Goal: Task Accomplishment & Management: Manage account settings

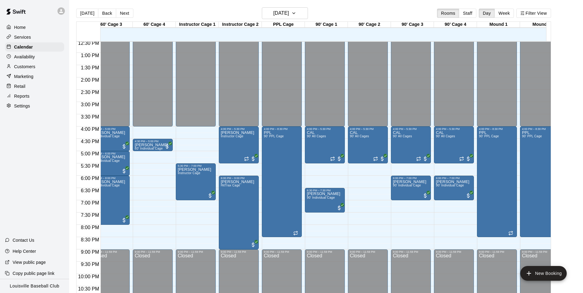
scroll to position [0, 51]
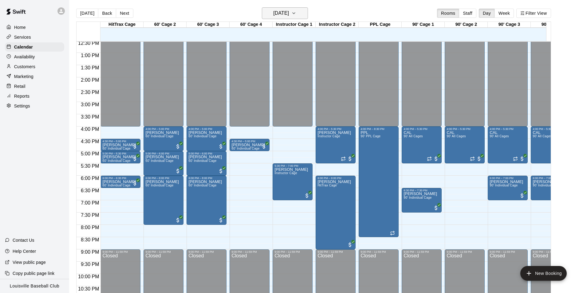
click at [289, 15] on h6 "[DATE]" at bounding box center [281, 13] width 16 height 9
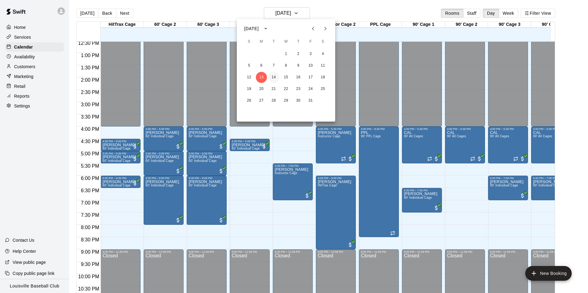
click at [275, 76] on button "14" at bounding box center [273, 77] width 11 height 11
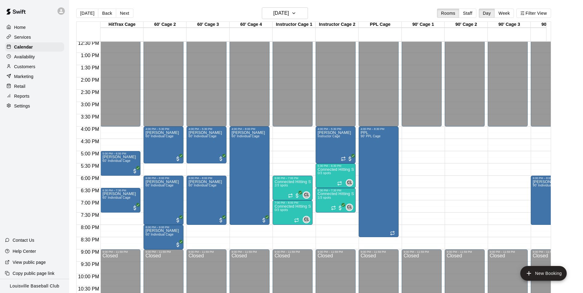
click at [29, 38] on p "Services" at bounding box center [22, 37] width 17 height 6
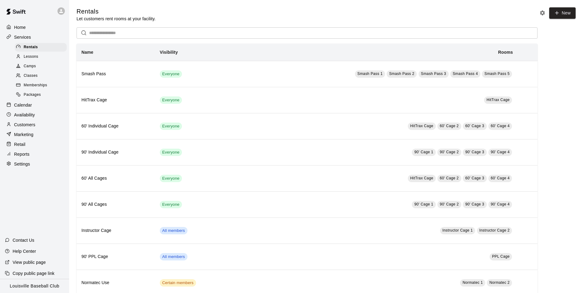
click at [33, 67] on span "Camps" at bounding box center [30, 66] width 12 height 6
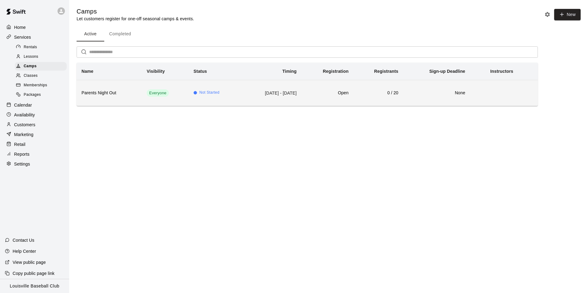
click at [274, 99] on td "[DATE] - [DATE]" at bounding box center [271, 93] width 61 height 26
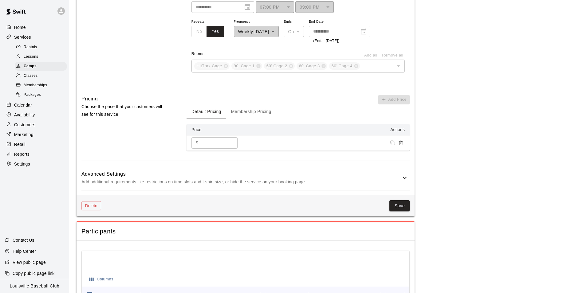
scroll to position [456, 0]
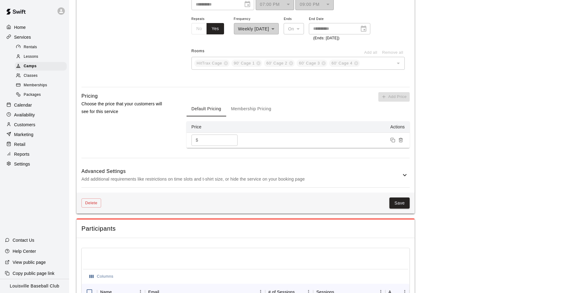
click at [405, 178] on icon at bounding box center [404, 175] width 7 height 7
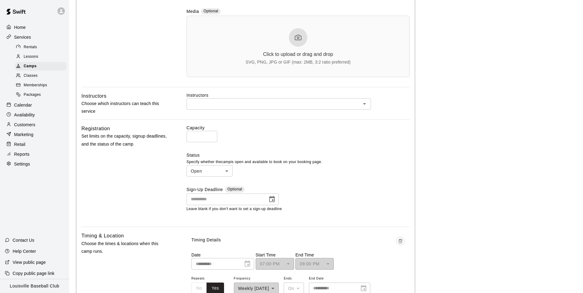
scroll to position [193, 0]
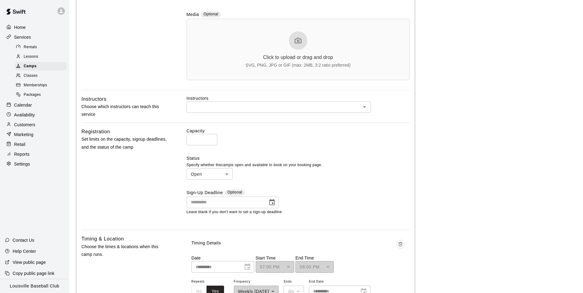
click at [274, 203] on icon "Choose date" at bounding box center [271, 202] width 7 height 7
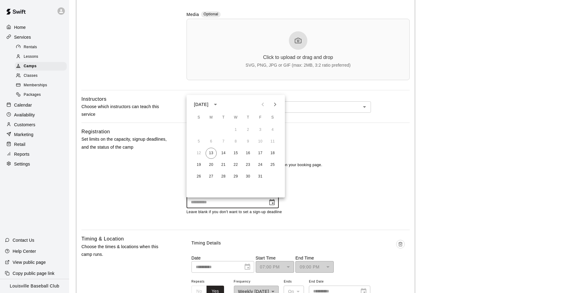
click at [325, 194] on div "Sign-Up Deadline Optional" at bounding box center [298, 193] width 223 height 7
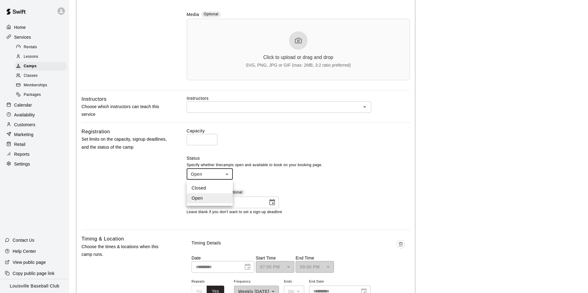
click at [389, 159] on div at bounding box center [294, 146] width 588 height 293
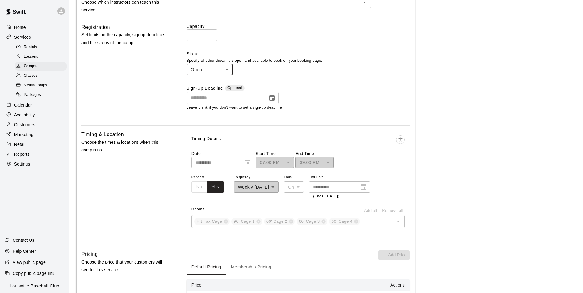
scroll to position [298, 0]
click at [29, 108] on p "Calendar" at bounding box center [23, 105] width 18 height 6
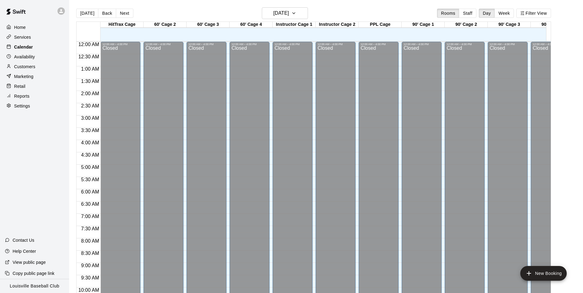
scroll to position [309, 0]
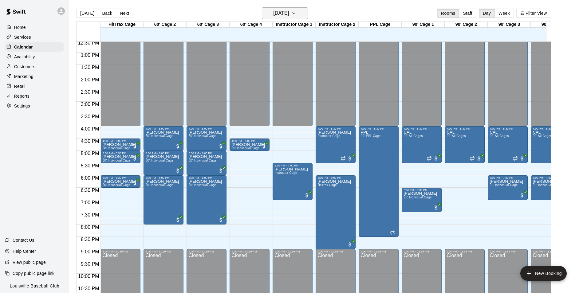
click at [300, 13] on button "[DATE]" at bounding box center [285, 13] width 46 height 12
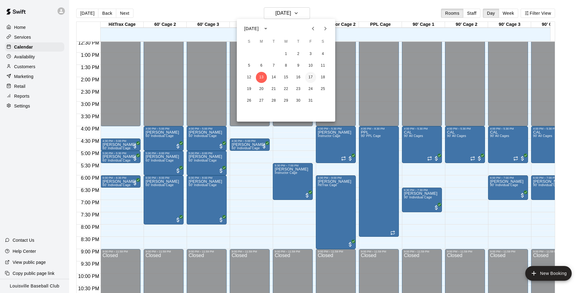
click at [312, 79] on button "17" at bounding box center [310, 77] width 11 height 11
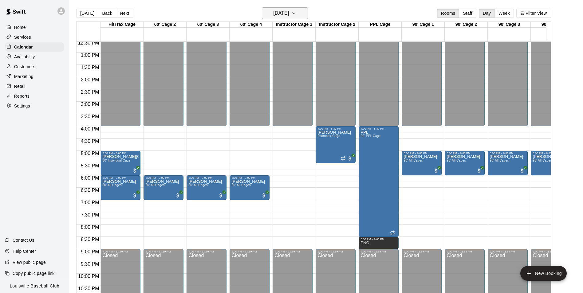
click at [296, 13] on icon "button" at bounding box center [294, 13] width 5 height 7
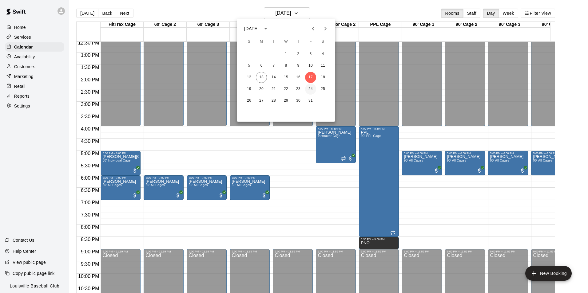
click at [311, 89] on button "24" at bounding box center [310, 89] width 11 height 11
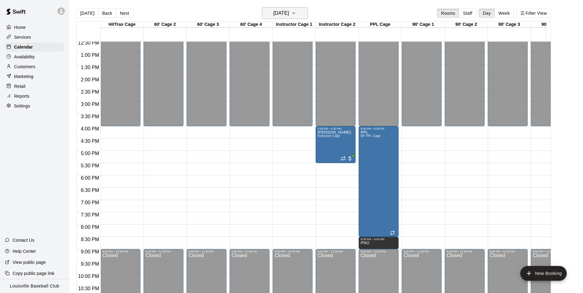
click at [304, 18] on button "[DATE]" at bounding box center [285, 13] width 46 height 12
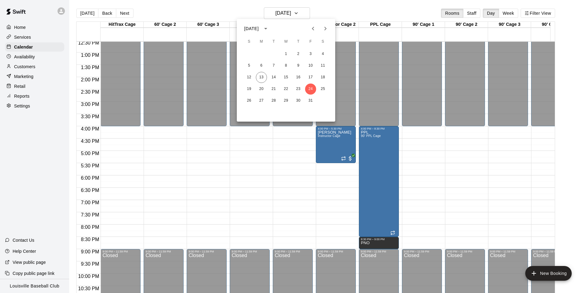
click at [139, 202] on div at bounding box center [294, 146] width 588 height 293
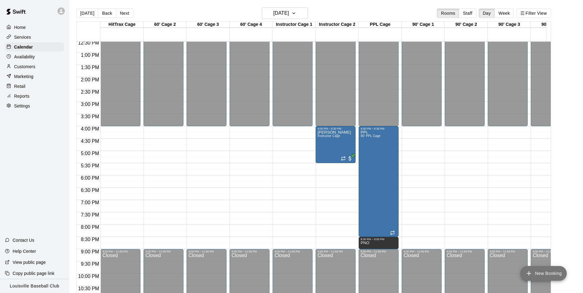
click at [541, 275] on button "New Booking" at bounding box center [544, 273] width 46 height 15
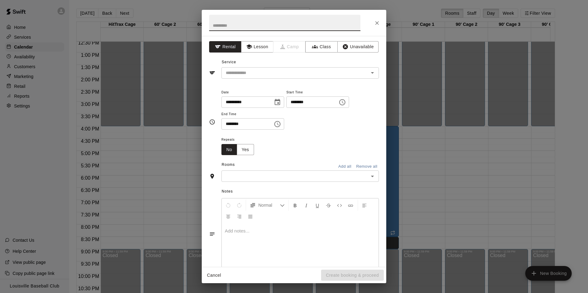
click at [279, 101] on button "Choose date, selected date is Oct 24, 2025" at bounding box center [277, 102] width 12 height 12
click at [281, 104] on icon "Choose date, selected date is Oct 24, 2025" at bounding box center [277, 102] width 7 height 7
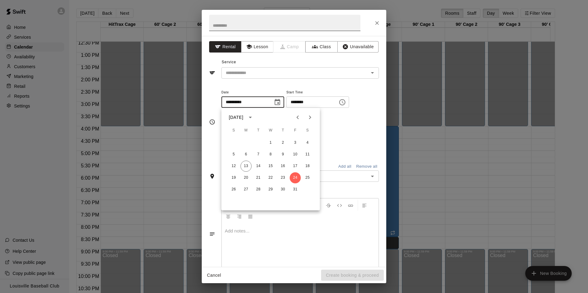
click at [305, 24] on input "text" at bounding box center [284, 23] width 151 height 16
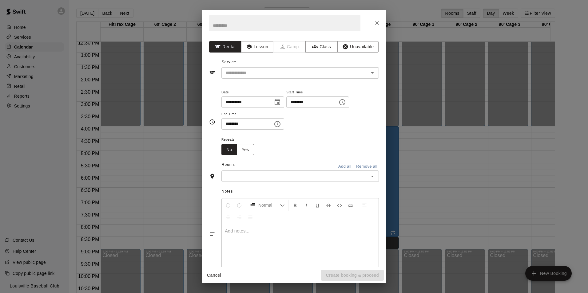
click at [297, 24] on input "text" at bounding box center [284, 23] width 151 height 16
type input "****"
click at [350, 71] on input "text" at bounding box center [291, 73] width 136 height 8
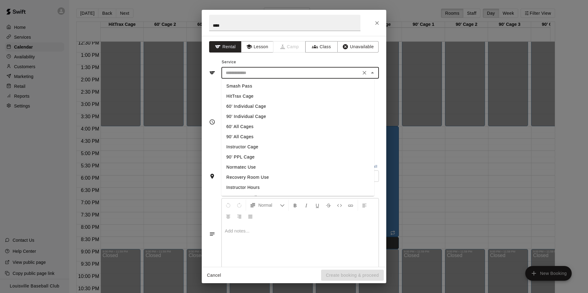
click at [258, 106] on li "60' Individual Cage" at bounding box center [297, 106] width 153 height 10
type input "**********"
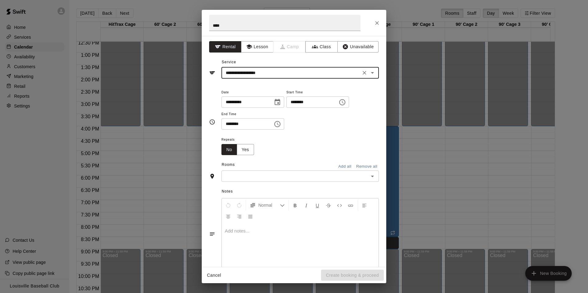
click at [296, 103] on input "********" at bounding box center [309, 102] width 47 height 11
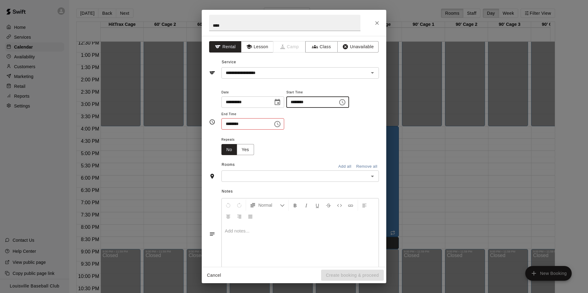
type input "********"
click at [229, 125] on input "********" at bounding box center [244, 123] width 47 height 11
click at [369, 178] on icon "Open" at bounding box center [372, 176] width 7 height 7
type input "********"
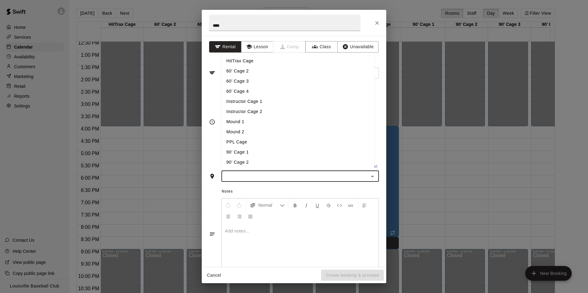
click at [371, 176] on icon "Close" at bounding box center [372, 177] width 3 height 2
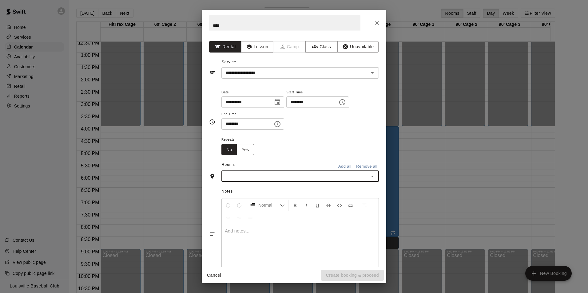
click at [371, 177] on icon "Open" at bounding box center [372, 177] width 3 height 2
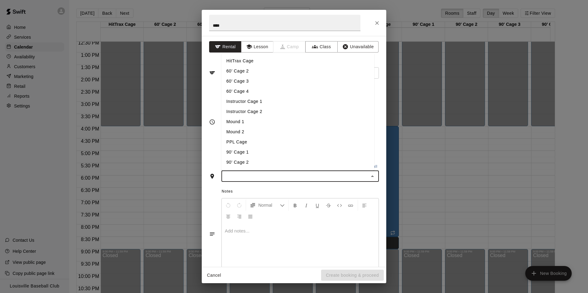
click at [248, 59] on li "HitTrax Cage" at bounding box center [297, 61] width 153 height 10
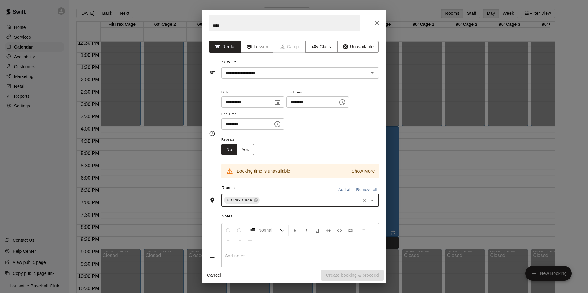
click at [357, 172] on p "Show More" at bounding box center [362, 171] width 23 height 6
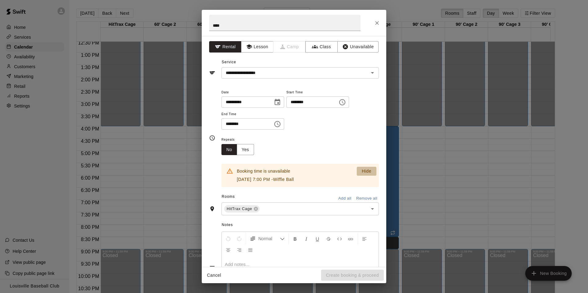
click at [362, 172] on p "Hide" at bounding box center [367, 171] width 10 height 6
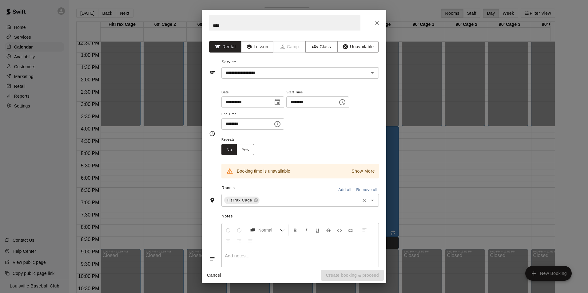
click at [369, 201] on icon "Open" at bounding box center [372, 200] width 7 height 7
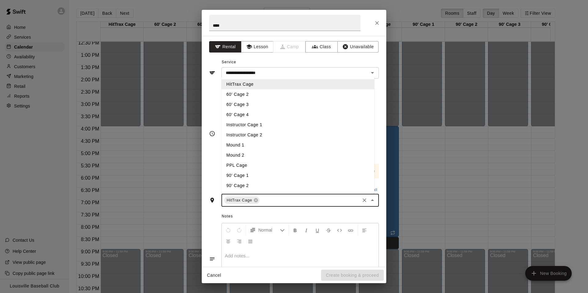
click at [248, 94] on li "60' Cage 2" at bounding box center [297, 94] width 153 height 10
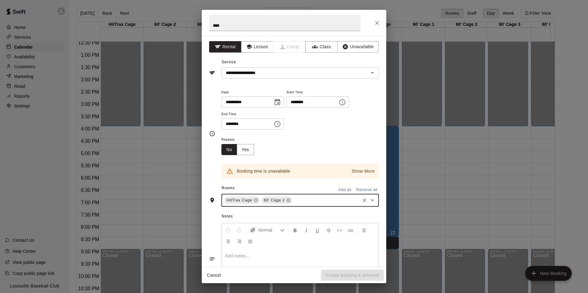
click at [367, 169] on p "Show More" at bounding box center [362, 171] width 23 height 6
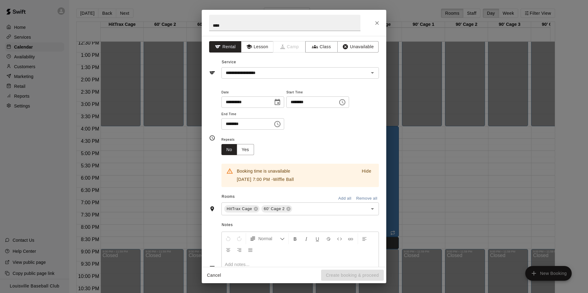
click at [365, 172] on p "Hide" at bounding box center [367, 171] width 10 height 6
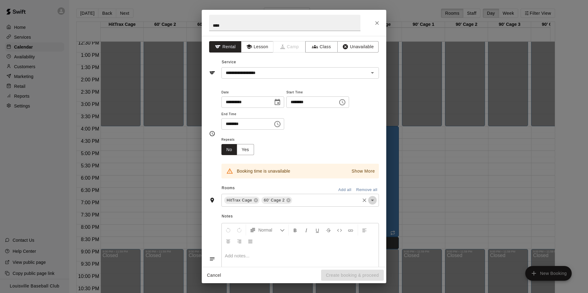
click at [371, 201] on icon "Open" at bounding box center [372, 201] width 3 height 2
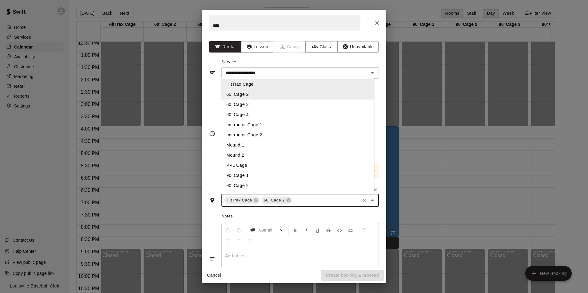
click at [246, 106] on li "60' Cage 3" at bounding box center [297, 105] width 153 height 10
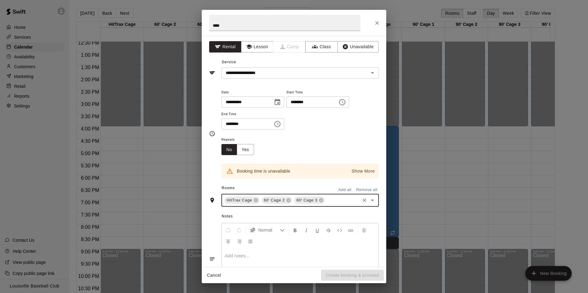
click at [366, 171] on p "Show More" at bounding box center [362, 171] width 23 height 6
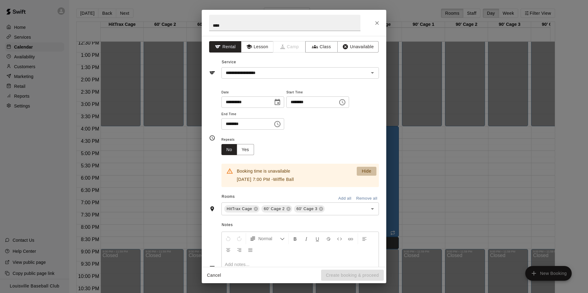
click at [365, 170] on p "Hide" at bounding box center [367, 171] width 10 height 6
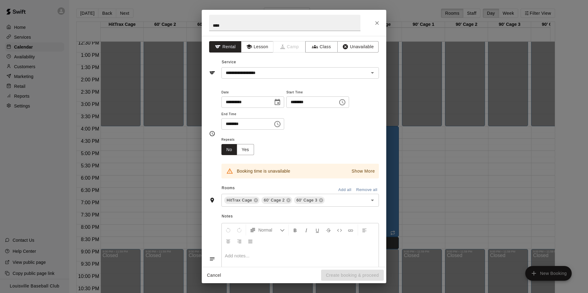
click at [218, 277] on button "Cancel" at bounding box center [214, 275] width 20 height 11
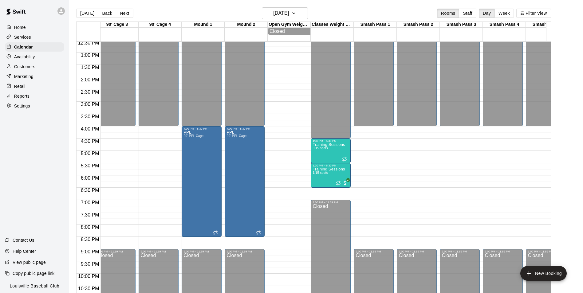
scroll to position [0, 403]
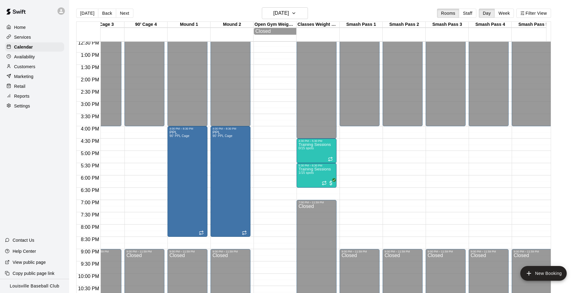
click at [30, 109] on p "Settings" at bounding box center [22, 106] width 16 height 6
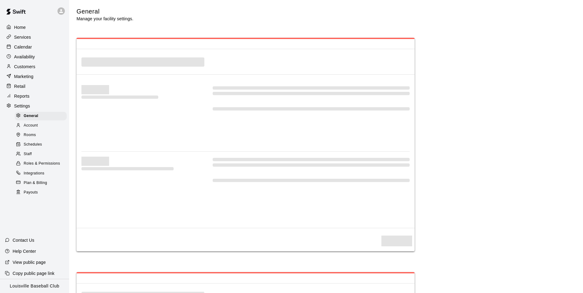
select select "**"
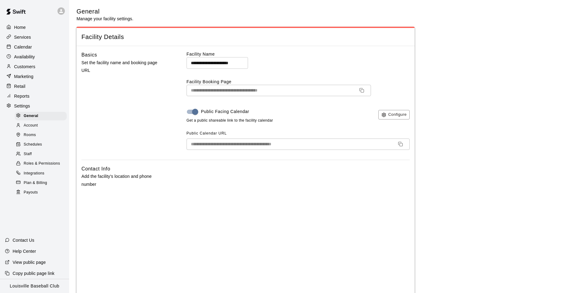
click at [399, 145] on icon "Copy URL" at bounding box center [400, 144] width 5 height 5
click at [28, 49] on p "Calendar" at bounding box center [23, 47] width 18 height 6
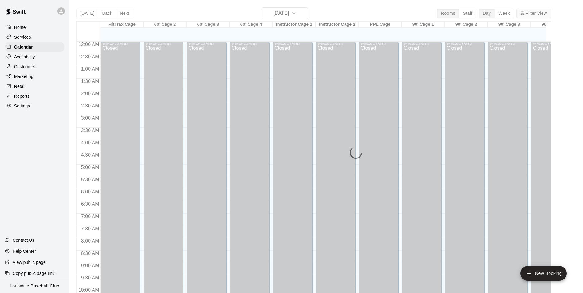
click at [541, 15] on button "Filter View" at bounding box center [534, 13] width 34 height 9
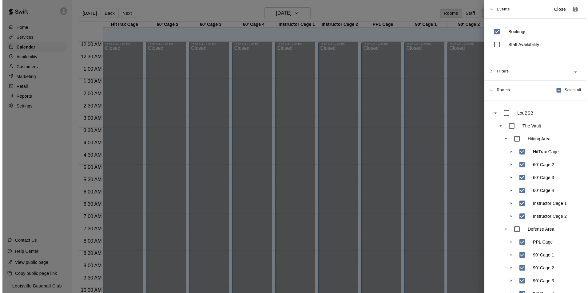
scroll to position [310, 0]
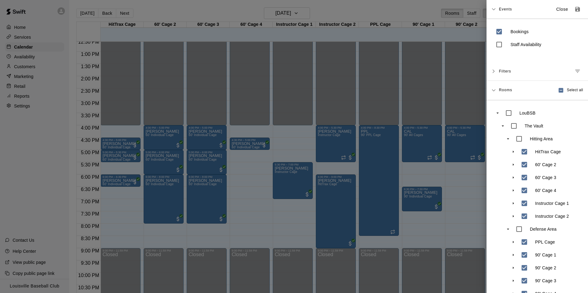
click at [575, 71] on icon "Manage filters" at bounding box center [577, 71] width 5 height 3
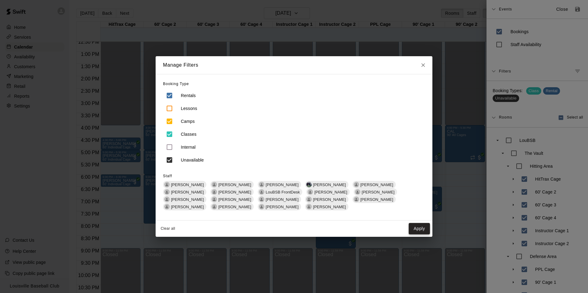
click at [418, 227] on button "Apply" at bounding box center [419, 228] width 21 height 11
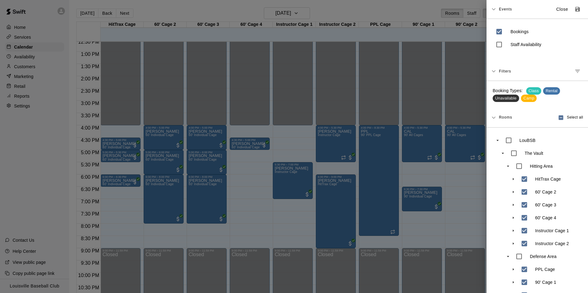
click at [574, 10] on icon "Save as default view" at bounding box center [577, 9] width 6 height 6
click at [429, 189] on div at bounding box center [294, 146] width 588 height 293
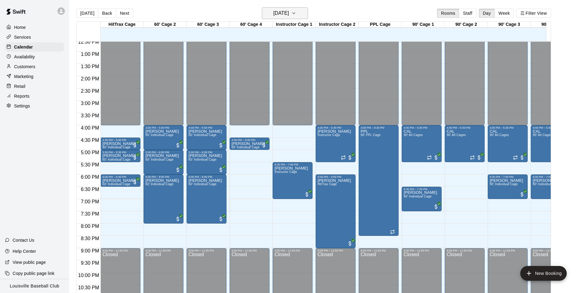
click at [289, 12] on h6 "[DATE]" at bounding box center [281, 13] width 16 height 9
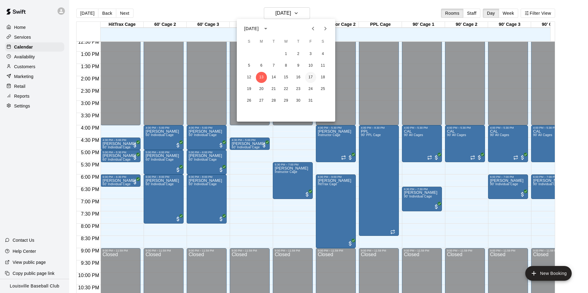
click at [309, 77] on button "17" at bounding box center [310, 77] width 11 height 11
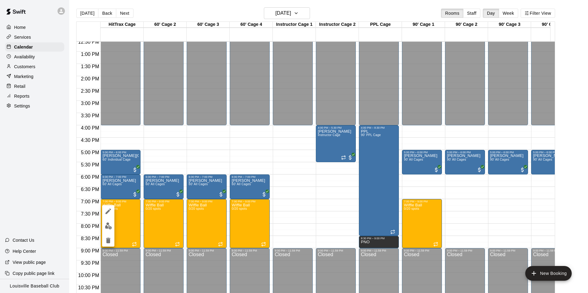
click at [107, 211] on icon "edit" at bounding box center [108, 211] width 7 height 7
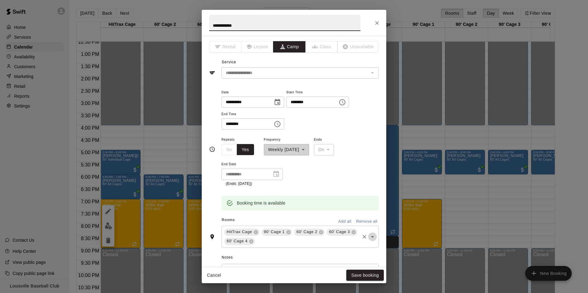
click at [371, 237] on icon "Open" at bounding box center [372, 237] width 3 height 2
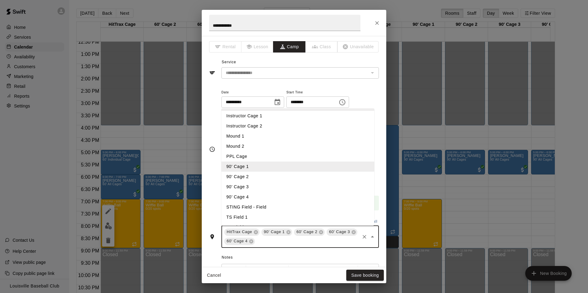
scroll to position [41, 0]
click at [251, 177] on li "90' Cage 2" at bounding box center [297, 177] width 153 height 10
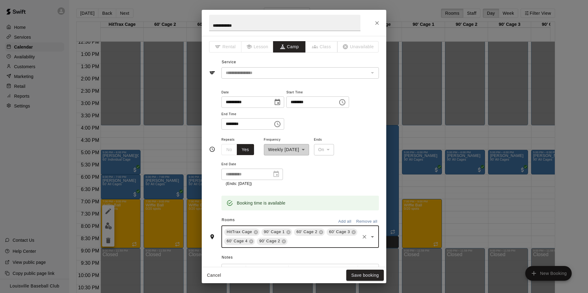
click at [371, 237] on icon "Open" at bounding box center [372, 237] width 3 height 2
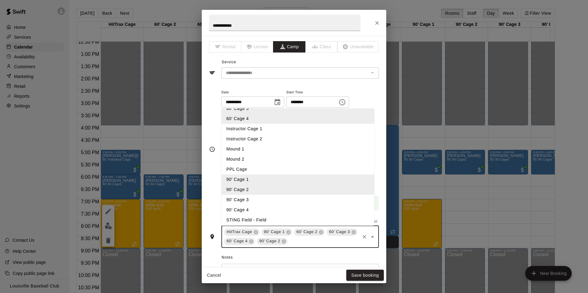
scroll to position [43, 0]
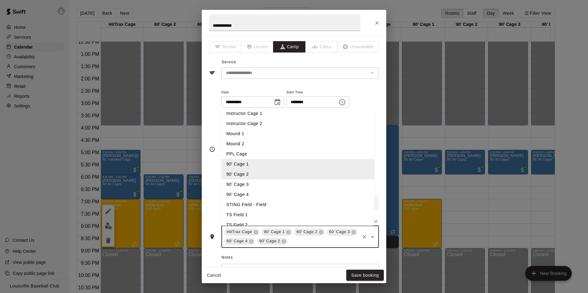
click at [253, 188] on li "90' Cage 3" at bounding box center [297, 185] width 153 height 10
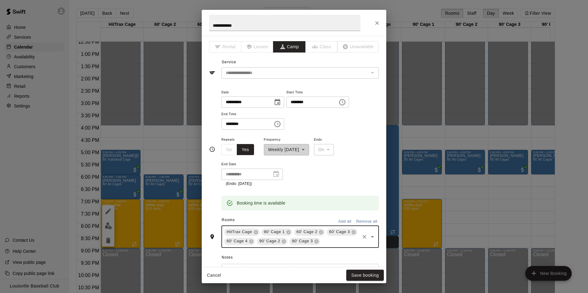
click at [371, 238] on icon "Open" at bounding box center [372, 237] width 3 height 2
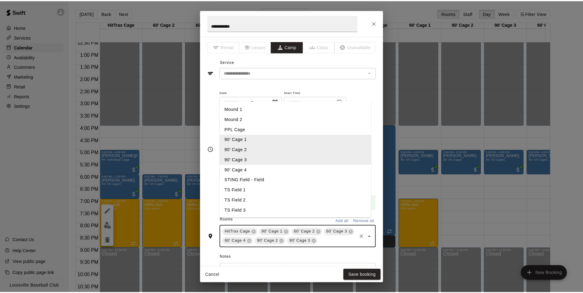
scroll to position [60, 0]
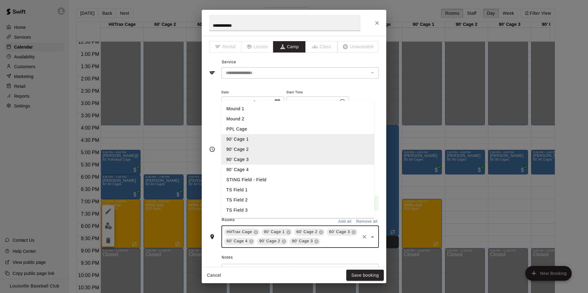
click at [251, 175] on li "90’ Cage 4" at bounding box center [297, 170] width 153 height 10
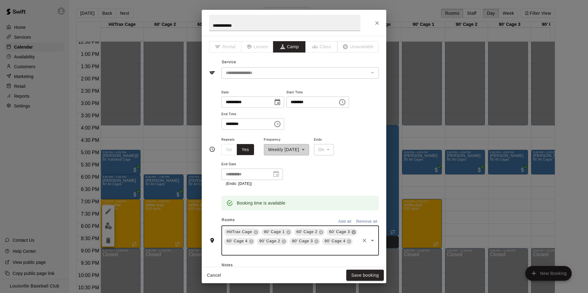
click at [351, 235] on icon at bounding box center [353, 232] width 5 height 5
click at [351, 234] on icon at bounding box center [353, 232] width 4 height 4
click at [359, 277] on button "Save booking" at bounding box center [365, 275] width 38 height 11
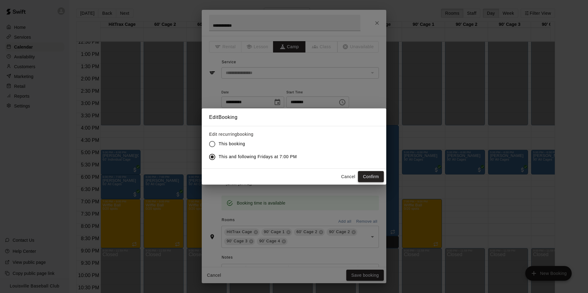
click at [377, 174] on button "Confirm" at bounding box center [371, 176] width 26 height 11
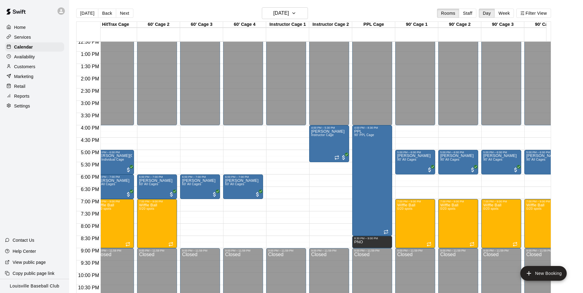
scroll to position [0, 6]
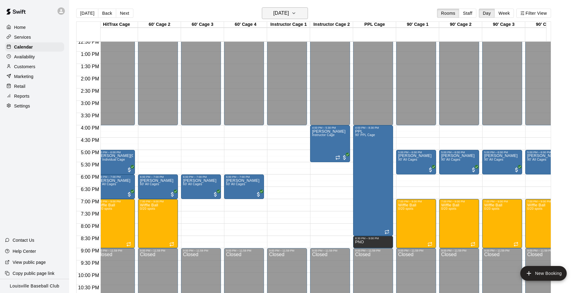
click at [299, 18] on button "[DATE]" at bounding box center [285, 13] width 46 height 12
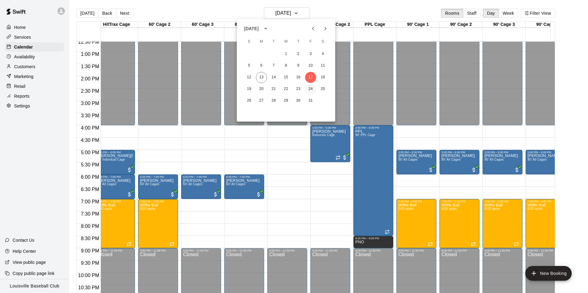
click at [311, 89] on button "24" at bounding box center [310, 89] width 11 height 11
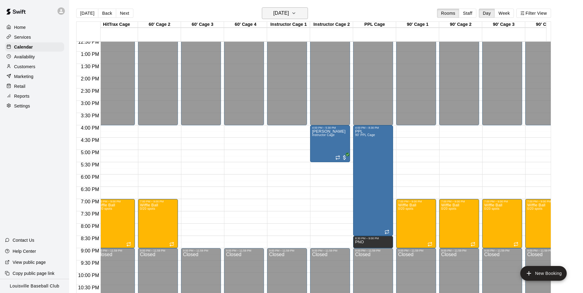
click at [296, 13] on icon "button" at bounding box center [294, 13] width 5 height 7
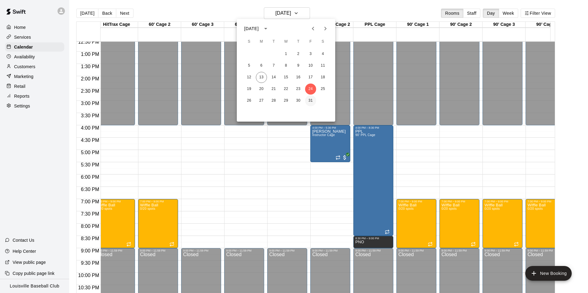
click at [311, 103] on button "31" at bounding box center [310, 100] width 11 height 11
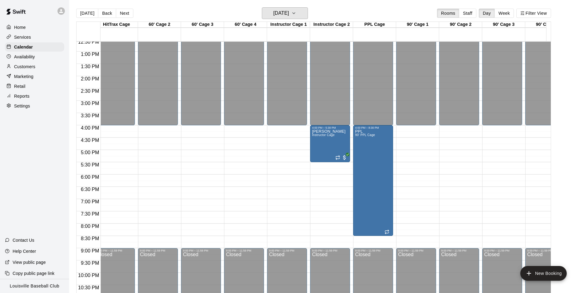
click at [296, 12] on icon "button" at bounding box center [294, 13] width 5 height 7
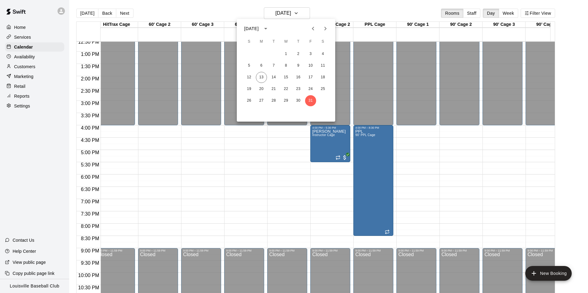
click at [325, 29] on icon "Next month" at bounding box center [325, 28] width 7 height 7
click at [310, 65] on button "7" at bounding box center [310, 65] width 11 height 11
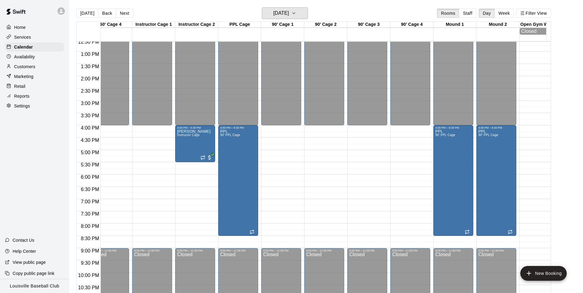
scroll to position [0, 184]
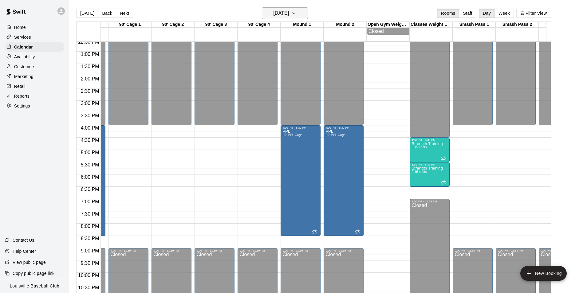
click at [299, 19] on button "[DATE]" at bounding box center [285, 13] width 46 height 12
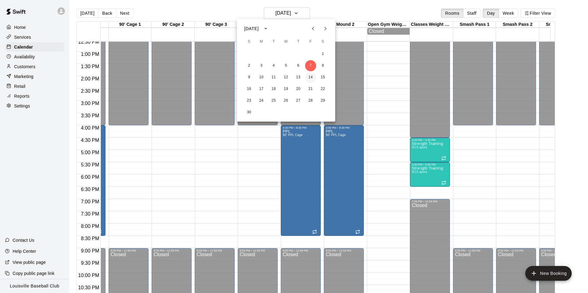
click at [310, 77] on button "14" at bounding box center [310, 77] width 11 height 11
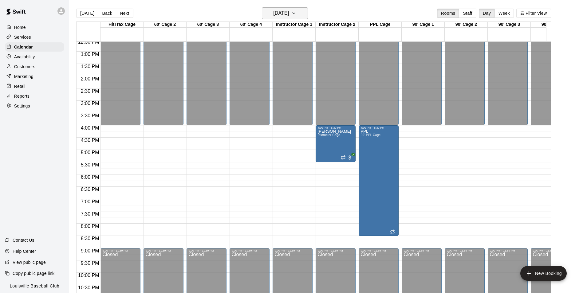
click at [296, 13] on icon "button" at bounding box center [294, 13] width 5 height 7
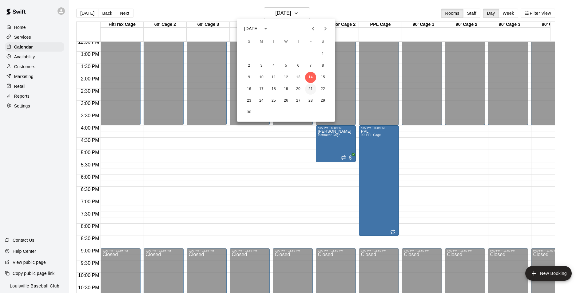
click at [312, 88] on button "21" at bounding box center [310, 89] width 11 height 11
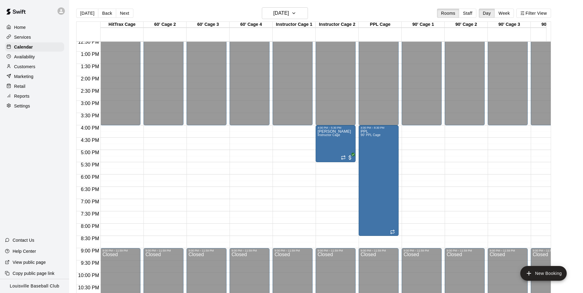
click at [27, 37] on p "Services" at bounding box center [22, 37] width 17 height 6
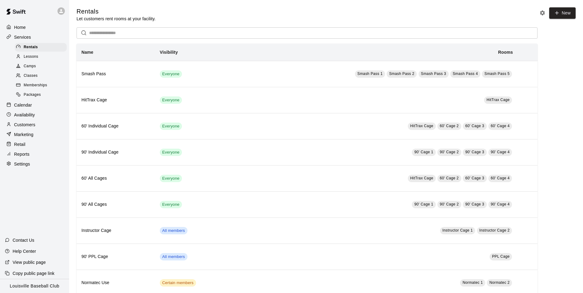
click at [34, 67] on span "Camps" at bounding box center [30, 66] width 12 height 6
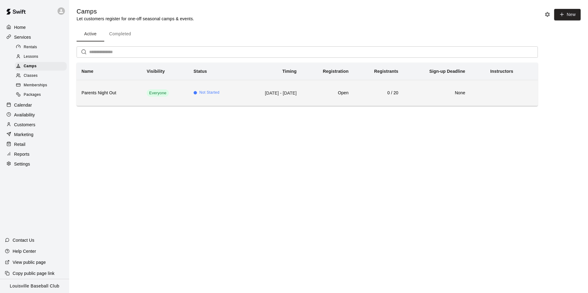
click at [276, 95] on td "[DATE] - [DATE]" at bounding box center [271, 93] width 61 height 26
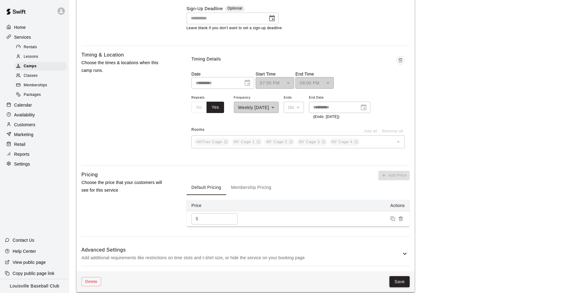
click at [135, 121] on div "Timing & Location Choose the times & locations when this camp runs." at bounding box center [123, 106] width 85 height 110
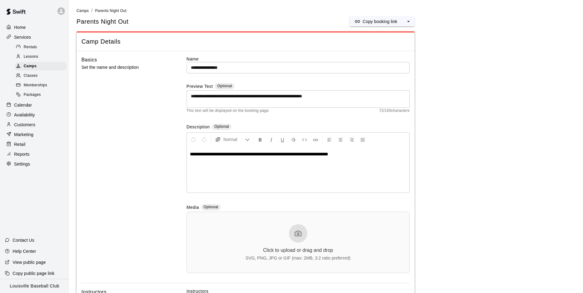
click at [409, 22] on icon "select merge strategy" at bounding box center [408, 21] width 2 height 1
click at [380, 45] on h6 "Duplicate camp" at bounding box center [384, 44] width 30 height 7
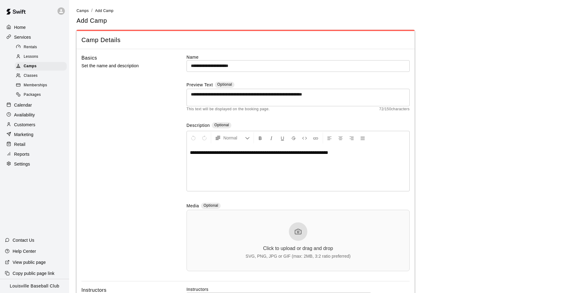
click at [273, 66] on input "**********" at bounding box center [298, 65] width 223 height 11
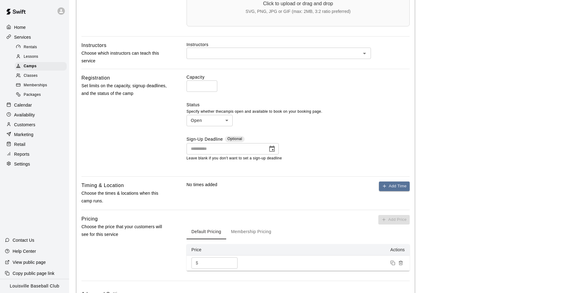
type input "**********"
click at [394, 186] on button "Add Time" at bounding box center [394, 187] width 31 height 10
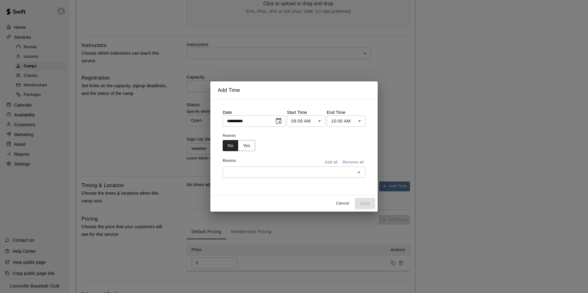
click at [281, 121] on icon "Choose date, selected date is Oct 13, 2025" at bounding box center [278, 120] width 7 height 7
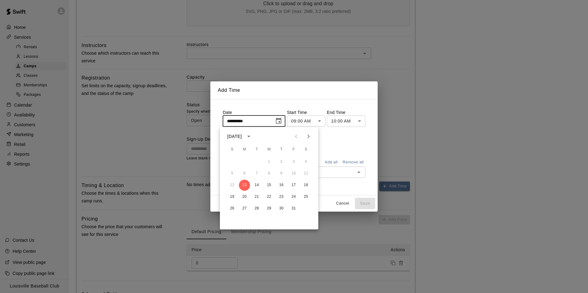
click at [308, 137] on icon "Next month" at bounding box center [308, 136] width 7 height 7
click at [294, 173] on button "7" at bounding box center [293, 173] width 11 height 11
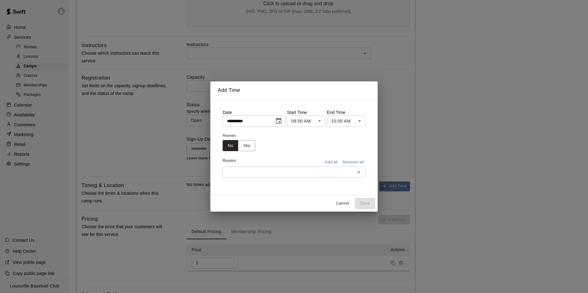
type input "**********"
click at [298, 123] on body "**********" at bounding box center [294, 49] width 588 height 589
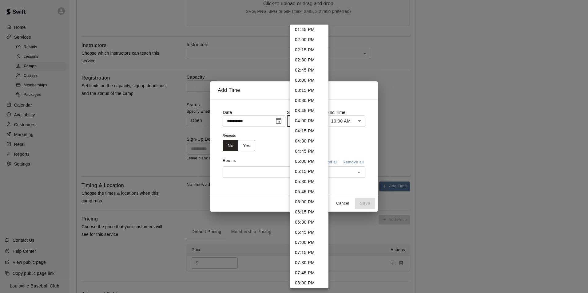
click at [309, 244] on li "07:00 PM" at bounding box center [309, 243] width 38 height 10
type input "********"
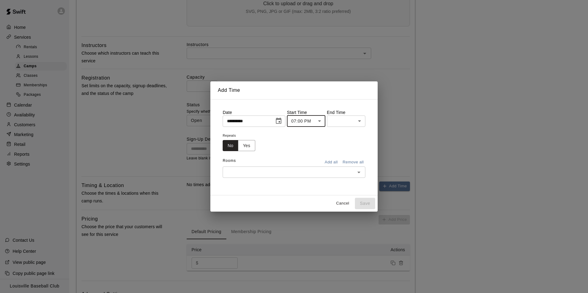
click at [362, 119] on body "**********" at bounding box center [294, 49] width 588 height 589
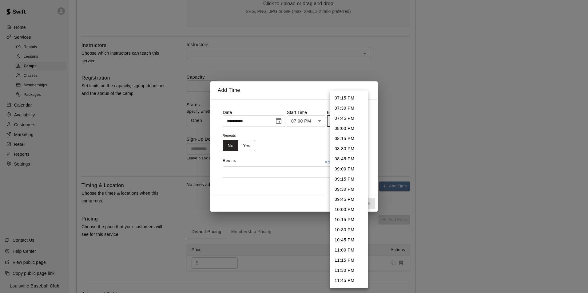
click at [349, 167] on li "09:00 PM" at bounding box center [349, 169] width 38 height 10
type input "********"
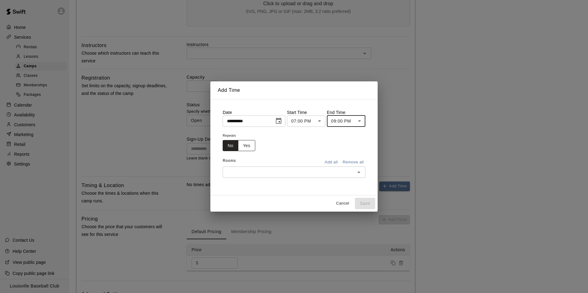
click at [245, 145] on button "Yes" at bounding box center [246, 145] width 17 height 11
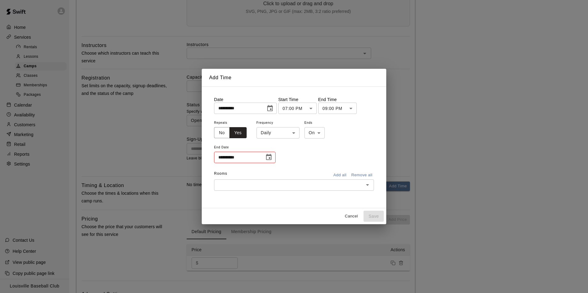
click at [291, 133] on body "**********" at bounding box center [294, 49] width 588 height 589
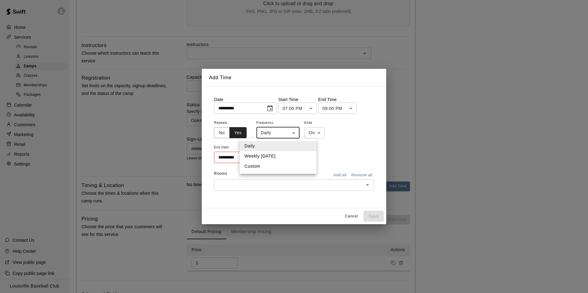
click at [277, 158] on li "Weekly [DATE]" at bounding box center [278, 156] width 77 height 10
type input "******"
click at [270, 157] on icon "Choose date" at bounding box center [268, 157] width 7 height 7
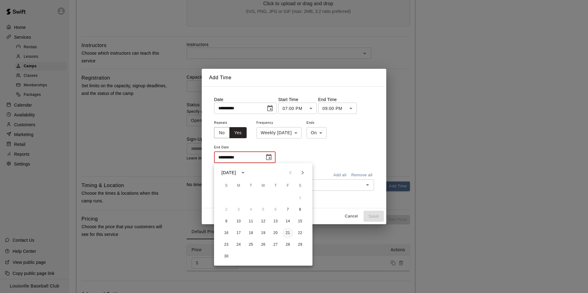
click at [287, 232] on button "21" at bounding box center [287, 233] width 11 height 11
type input "**********"
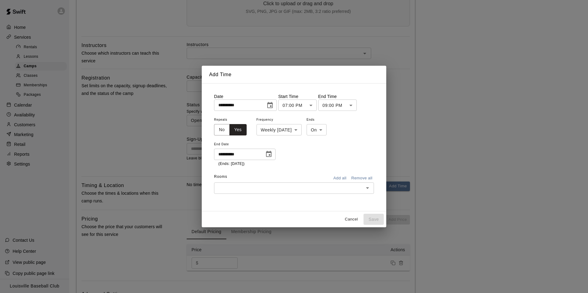
click at [331, 189] on input "text" at bounding box center [289, 189] width 146 height 8
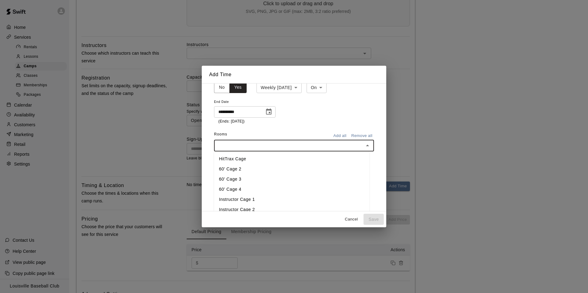
scroll to position [45, 0]
click at [249, 158] on li "HitTrax Cage" at bounding box center [291, 157] width 155 height 10
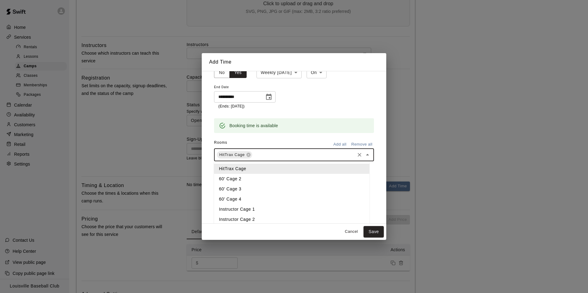
click at [244, 181] on li "60' Cage 2" at bounding box center [291, 179] width 155 height 10
click at [243, 192] on li "90' Cage 1" at bounding box center [291, 188] width 155 height 10
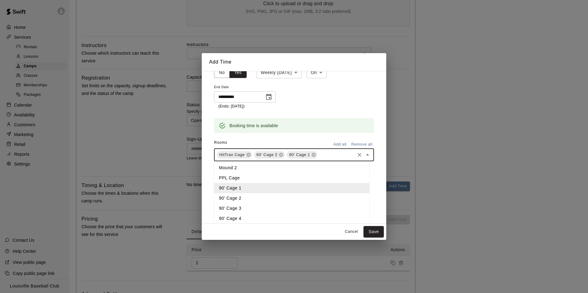
click at [242, 202] on li "90' Cage 2" at bounding box center [291, 198] width 155 height 10
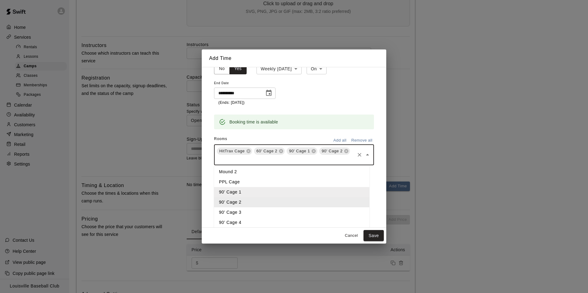
click at [244, 213] on li "90' Cage 3" at bounding box center [291, 213] width 155 height 10
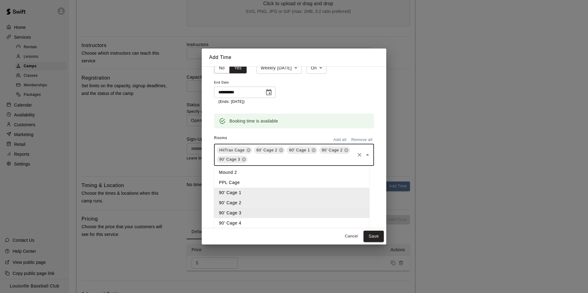
click at [244, 224] on li "90’ Cage 4" at bounding box center [291, 223] width 155 height 10
click at [243, 182] on li "PPL Cage" at bounding box center [291, 183] width 155 height 10
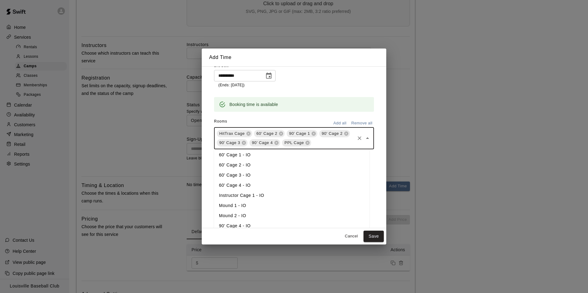
scroll to position [224, 0]
click at [375, 239] on button "Save" at bounding box center [373, 236] width 20 height 11
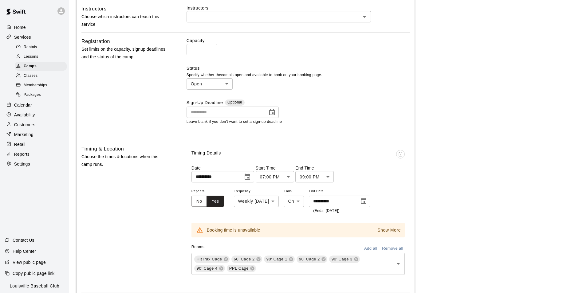
scroll to position [286, 0]
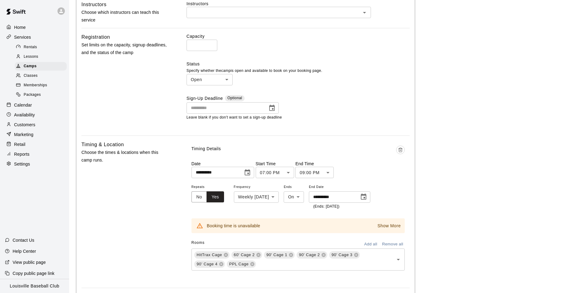
click at [390, 229] on p "Show More" at bounding box center [389, 226] width 23 height 6
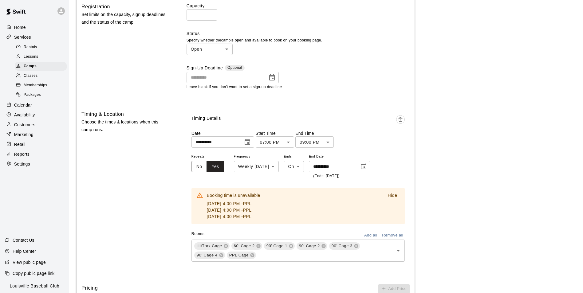
scroll to position [317, 0]
click at [253, 257] on icon at bounding box center [252, 255] width 5 height 5
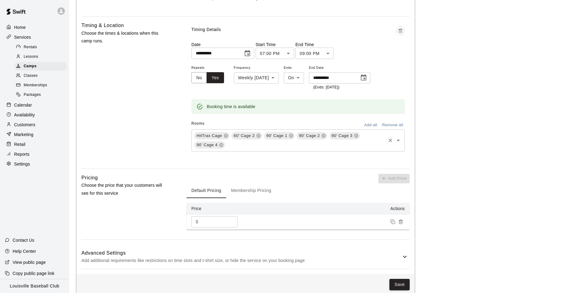
scroll to position [416, 0]
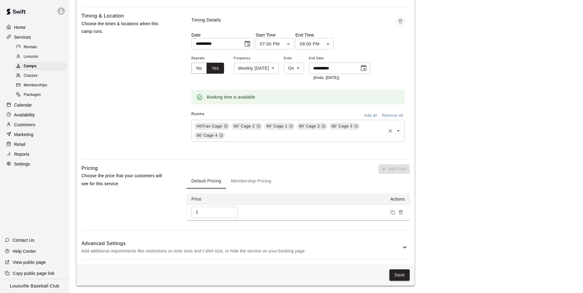
click at [260, 182] on button "Membership Pricing" at bounding box center [251, 181] width 50 height 15
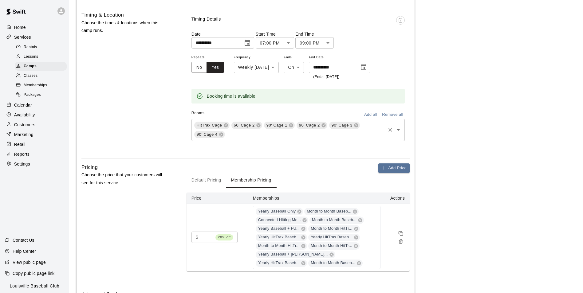
click at [204, 181] on button "Default Pricing" at bounding box center [207, 180] width 40 height 15
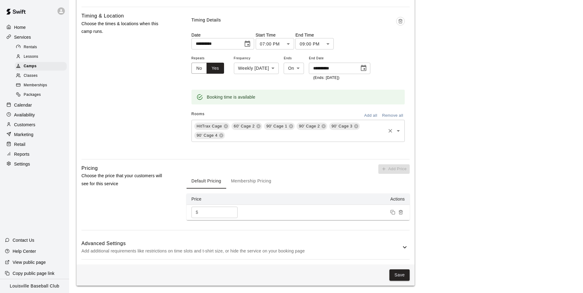
click at [403, 248] on icon at bounding box center [404, 247] width 7 height 7
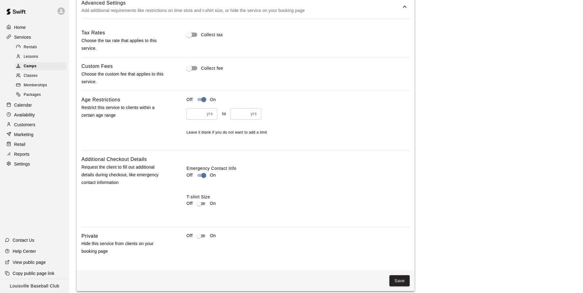
scroll to position [662, 0]
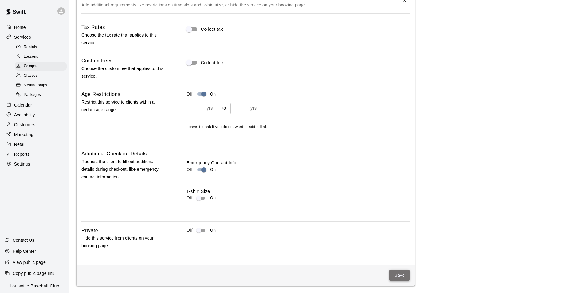
click at [402, 278] on button "Save" at bounding box center [400, 275] width 20 height 11
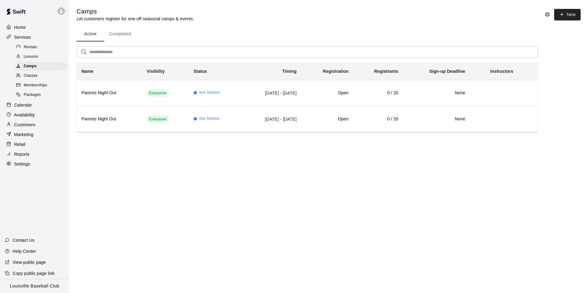
click at [31, 108] on p "Calendar" at bounding box center [23, 105] width 18 height 6
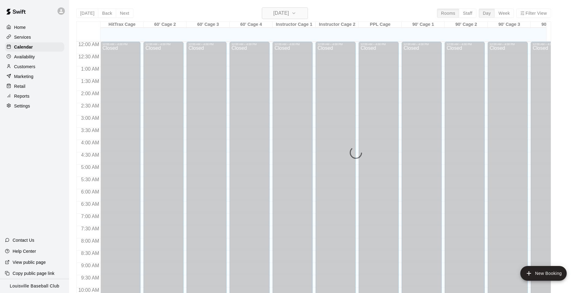
click at [296, 13] on icon "button" at bounding box center [294, 13] width 5 height 7
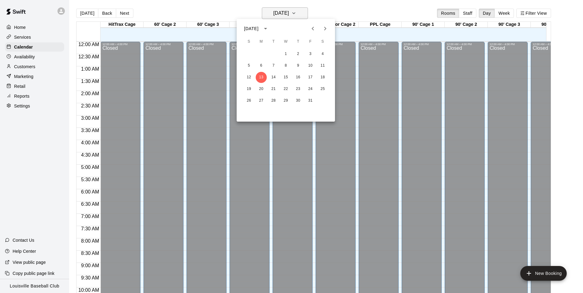
scroll to position [311, 0]
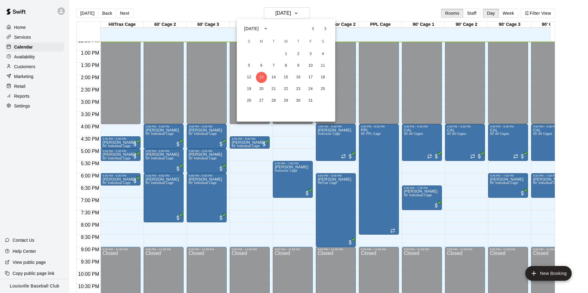
click at [325, 29] on icon "Next month" at bounding box center [325, 28] width 7 height 7
click at [311, 65] on button "7" at bounding box center [310, 65] width 11 height 11
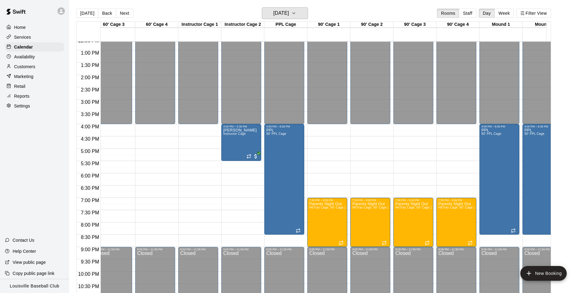
scroll to position [0, 94]
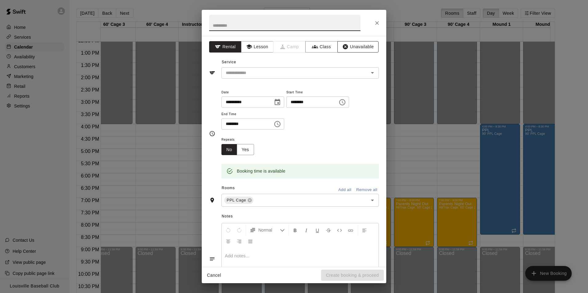
click at [362, 47] on button "Unavailable" at bounding box center [357, 46] width 41 height 11
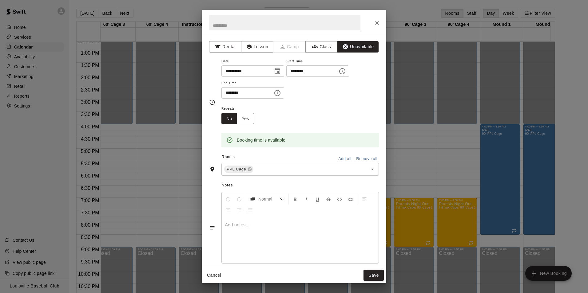
click at [266, 25] on input "text" at bounding box center [284, 23] width 151 height 16
type input "***"
click at [248, 118] on button "Yes" at bounding box center [245, 118] width 17 height 11
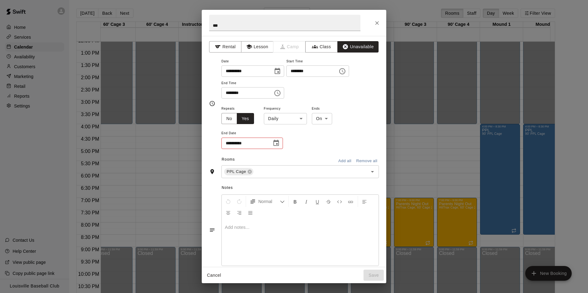
click at [299, 118] on body "Home Services Calendar Availability Customers Marketing Retail Reports Settings…" at bounding box center [294, 151] width 588 height 303
click at [292, 142] on li "Weekly [DATE]" at bounding box center [285, 142] width 77 height 10
type input "******"
click at [281, 143] on button "Choose date" at bounding box center [276, 143] width 12 height 12
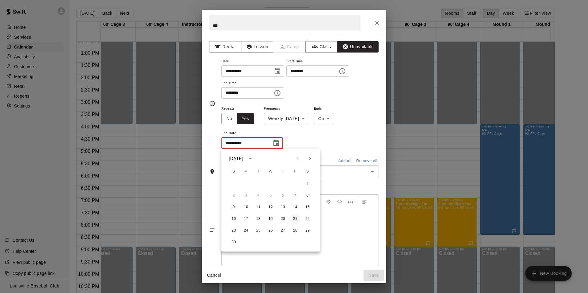
click at [295, 220] on button "21" at bounding box center [295, 219] width 11 height 11
type input "**********"
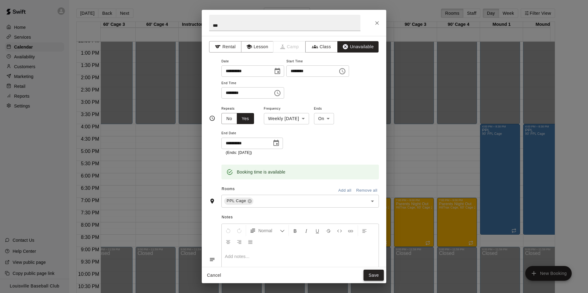
click at [376, 272] on button "Save" at bounding box center [373, 275] width 20 height 11
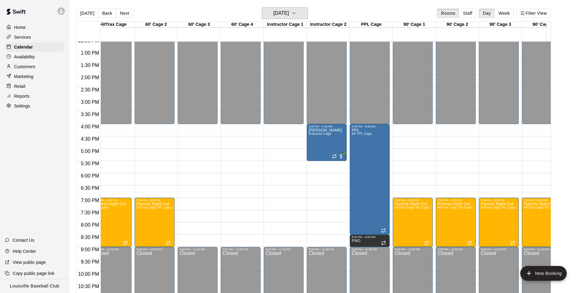
scroll to position [0, 0]
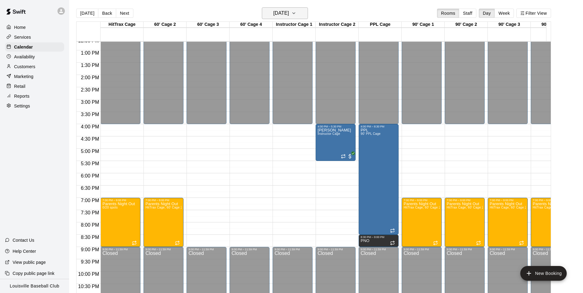
click at [296, 14] on icon "button" at bounding box center [294, 13] width 5 height 7
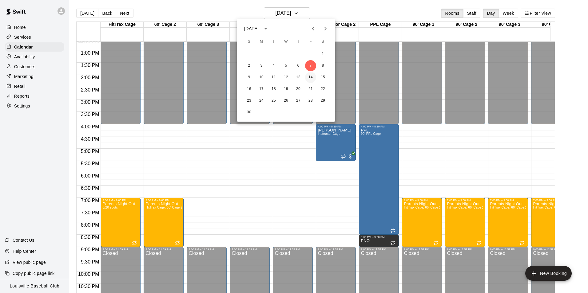
click at [311, 77] on button "14" at bounding box center [310, 77] width 11 height 11
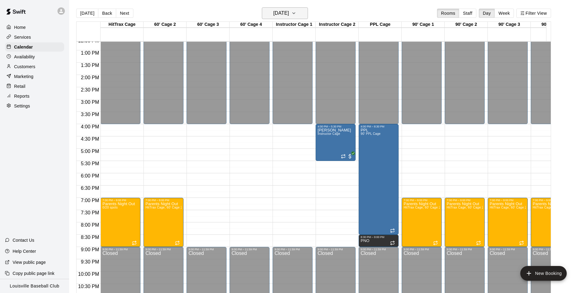
click at [304, 18] on button "[DATE]" at bounding box center [285, 13] width 46 height 12
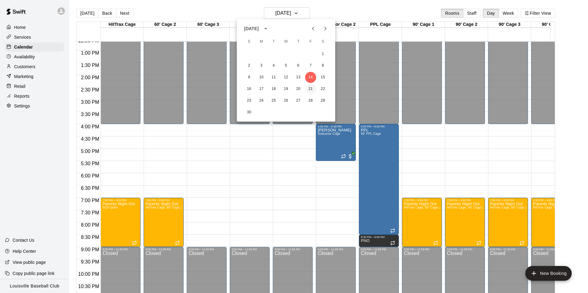
click at [310, 90] on button "21" at bounding box center [310, 89] width 11 height 11
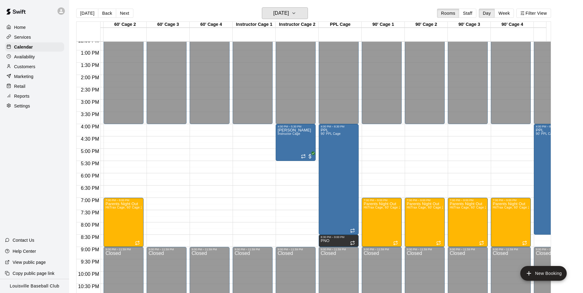
scroll to position [0, 67]
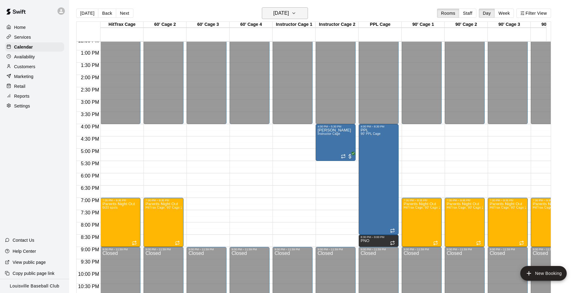
click at [289, 15] on h6 "[DATE]" at bounding box center [281, 13] width 16 height 9
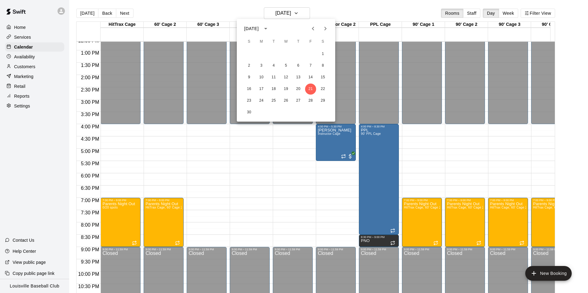
click at [313, 29] on icon "Previous month" at bounding box center [312, 28] width 7 height 7
click at [260, 77] on button "13" at bounding box center [261, 77] width 11 height 11
